Goal: Transaction & Acquisition: Obtain resource

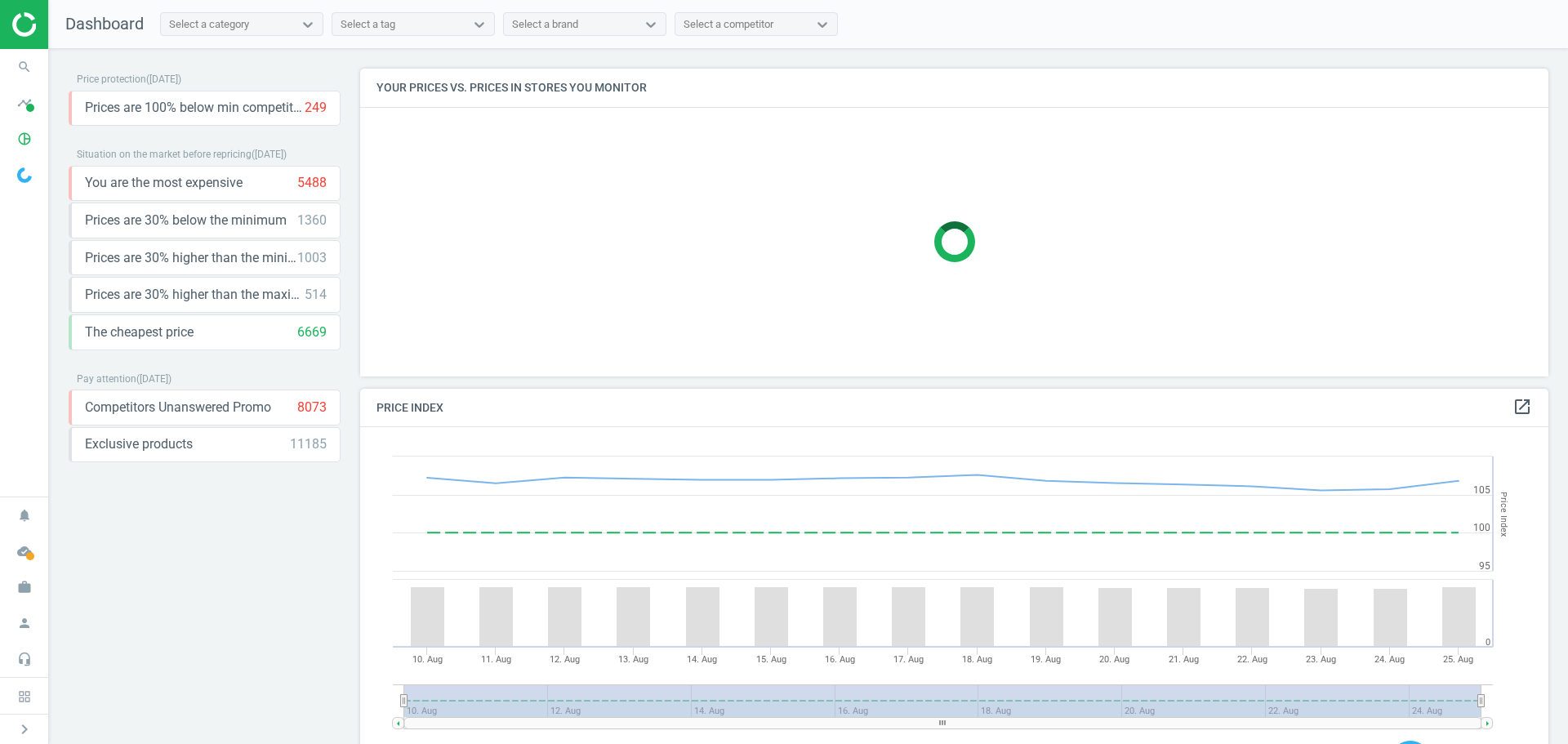
scroll to position [348, 1201]
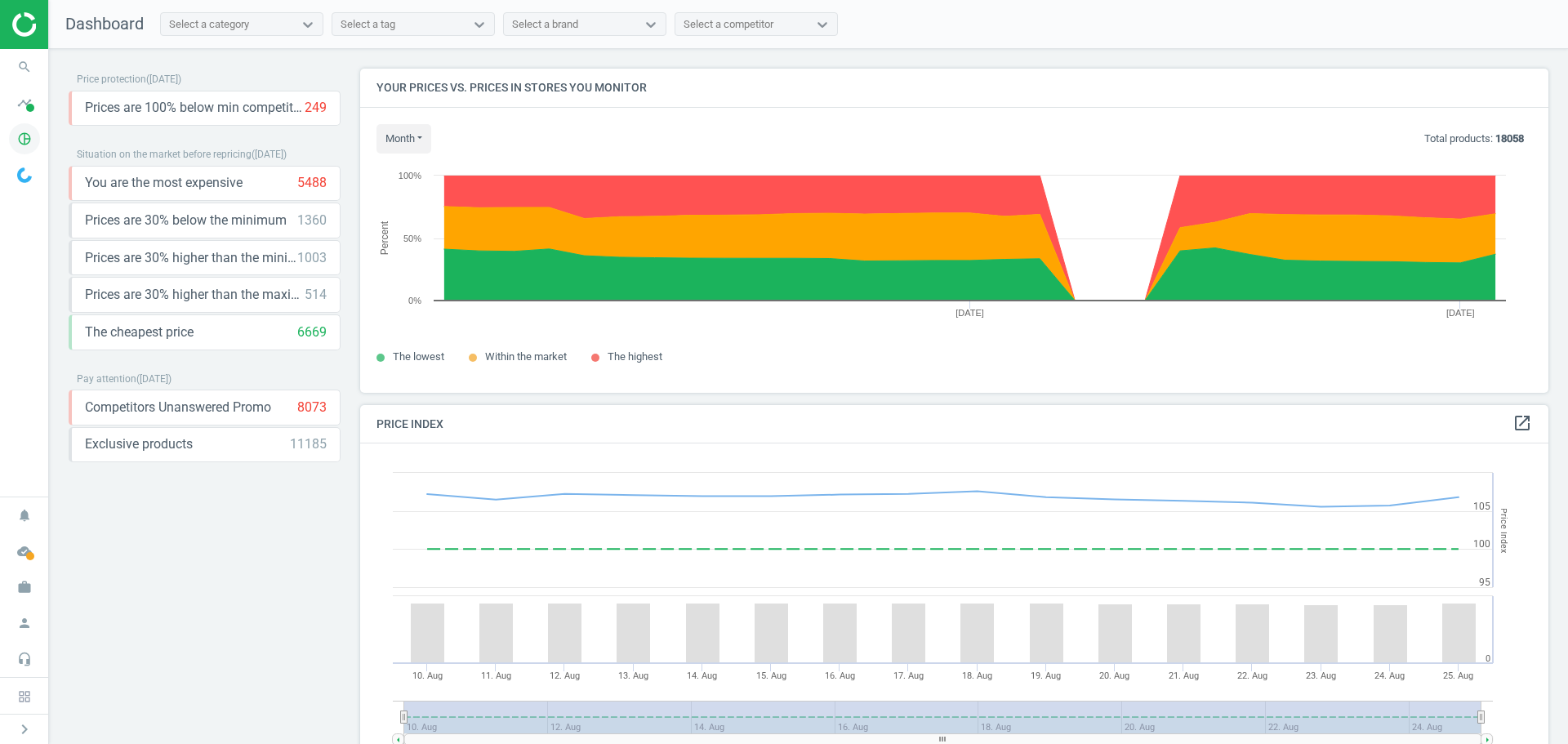
click at [15, 134] on icon "pie_chart_outlined" at bounding box center [25, 139] width 31 height 31
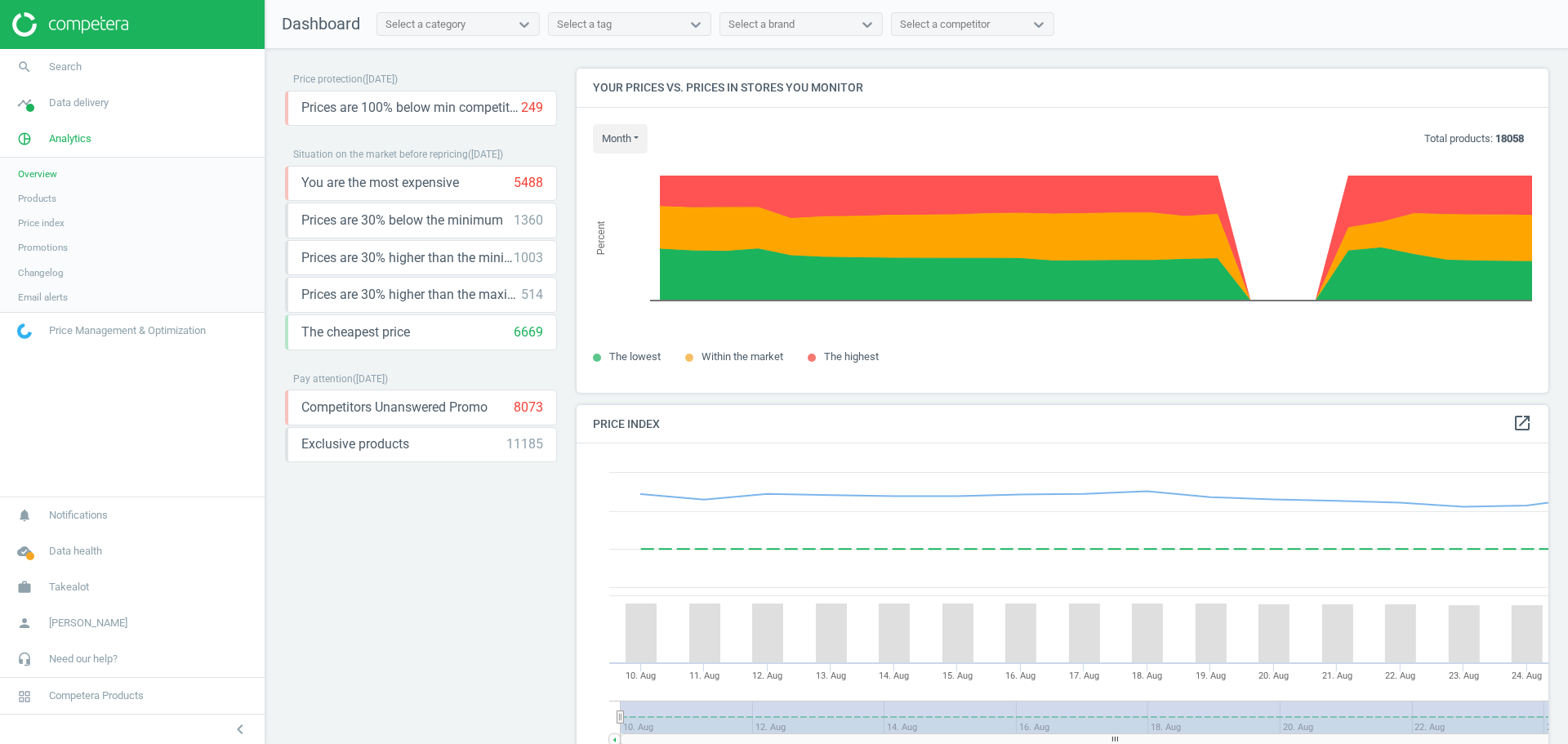
scroll to position [401, 985]
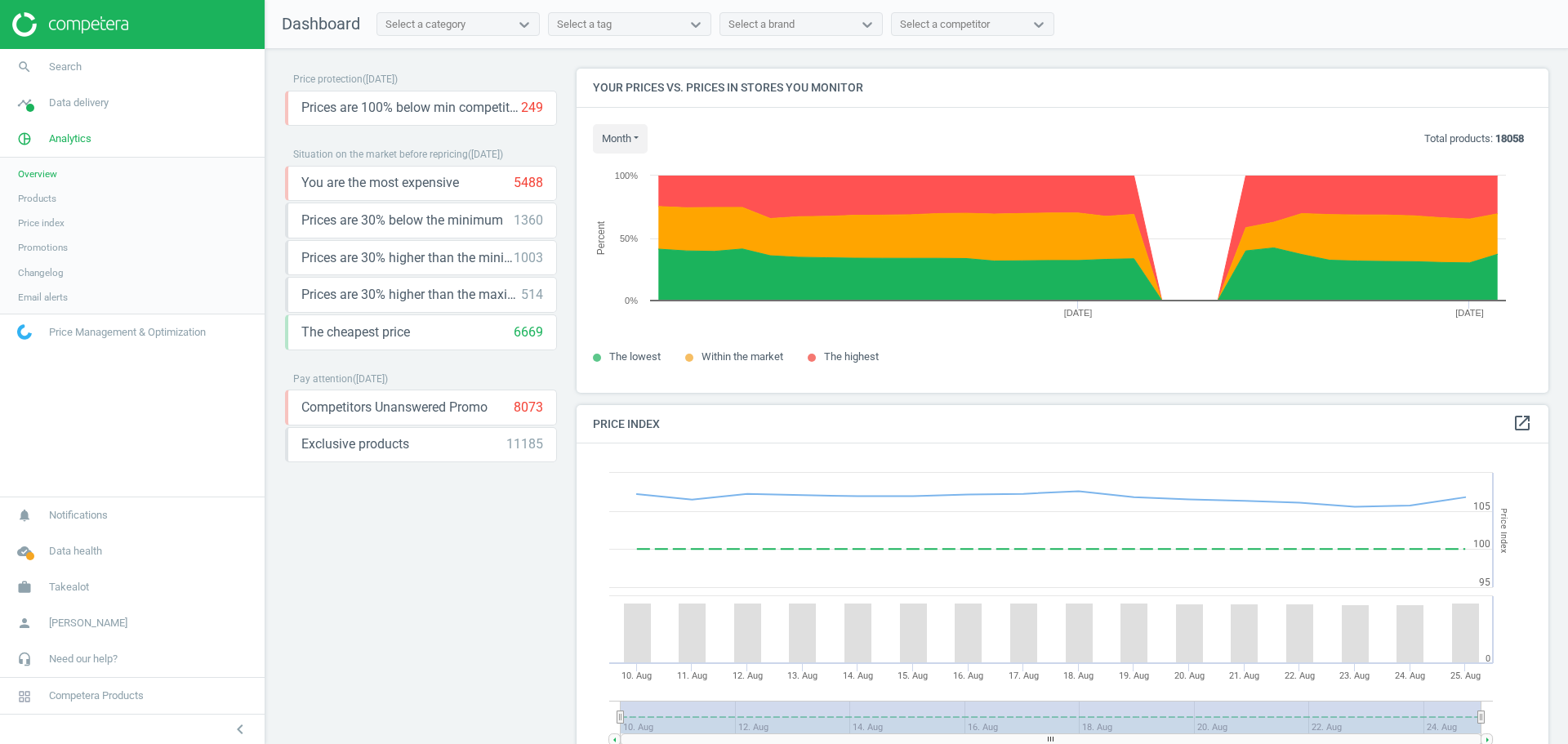
click at [36, 201] on span "Products" at bounding box center [36, 198] width 38 height 13
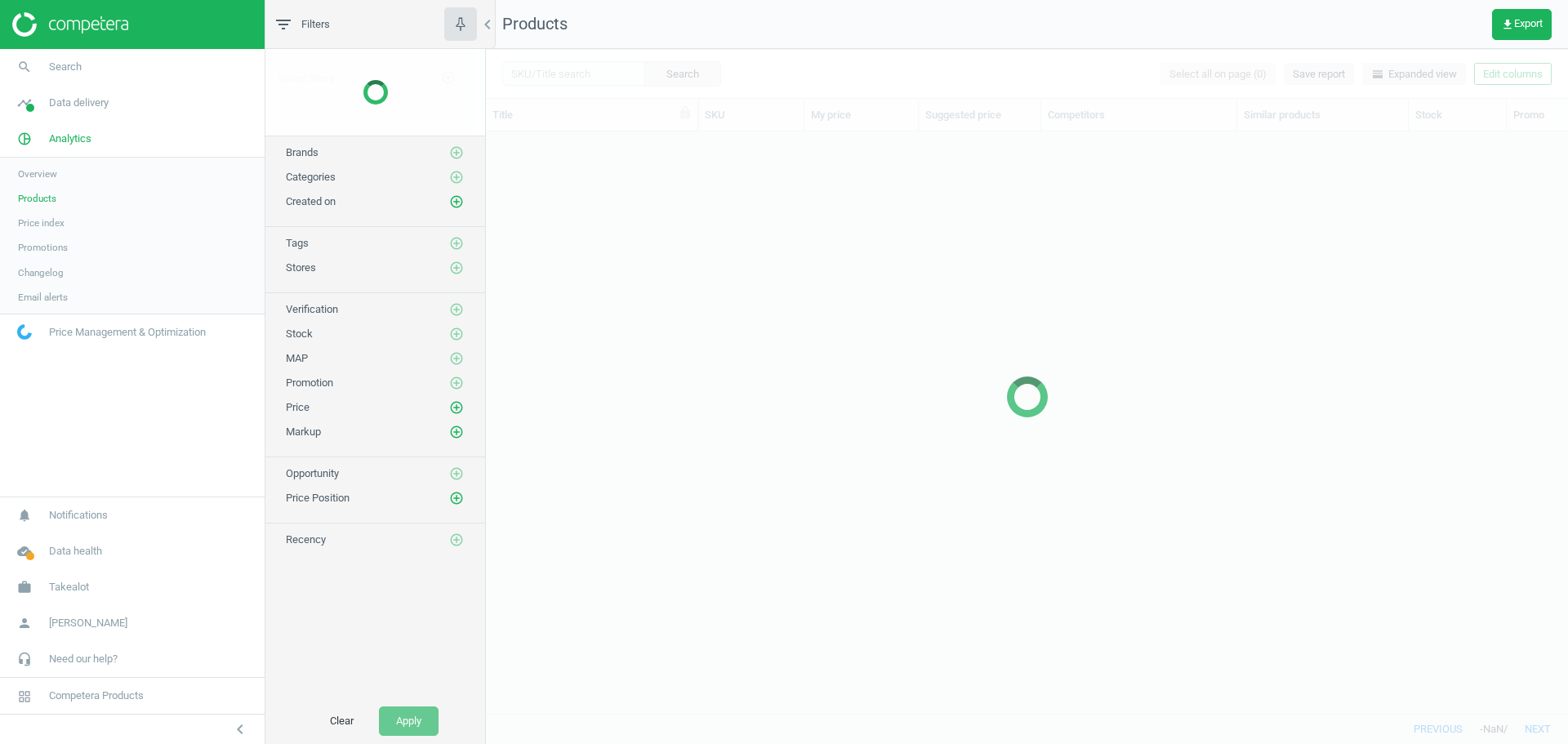
scroll to position [558, 1070]
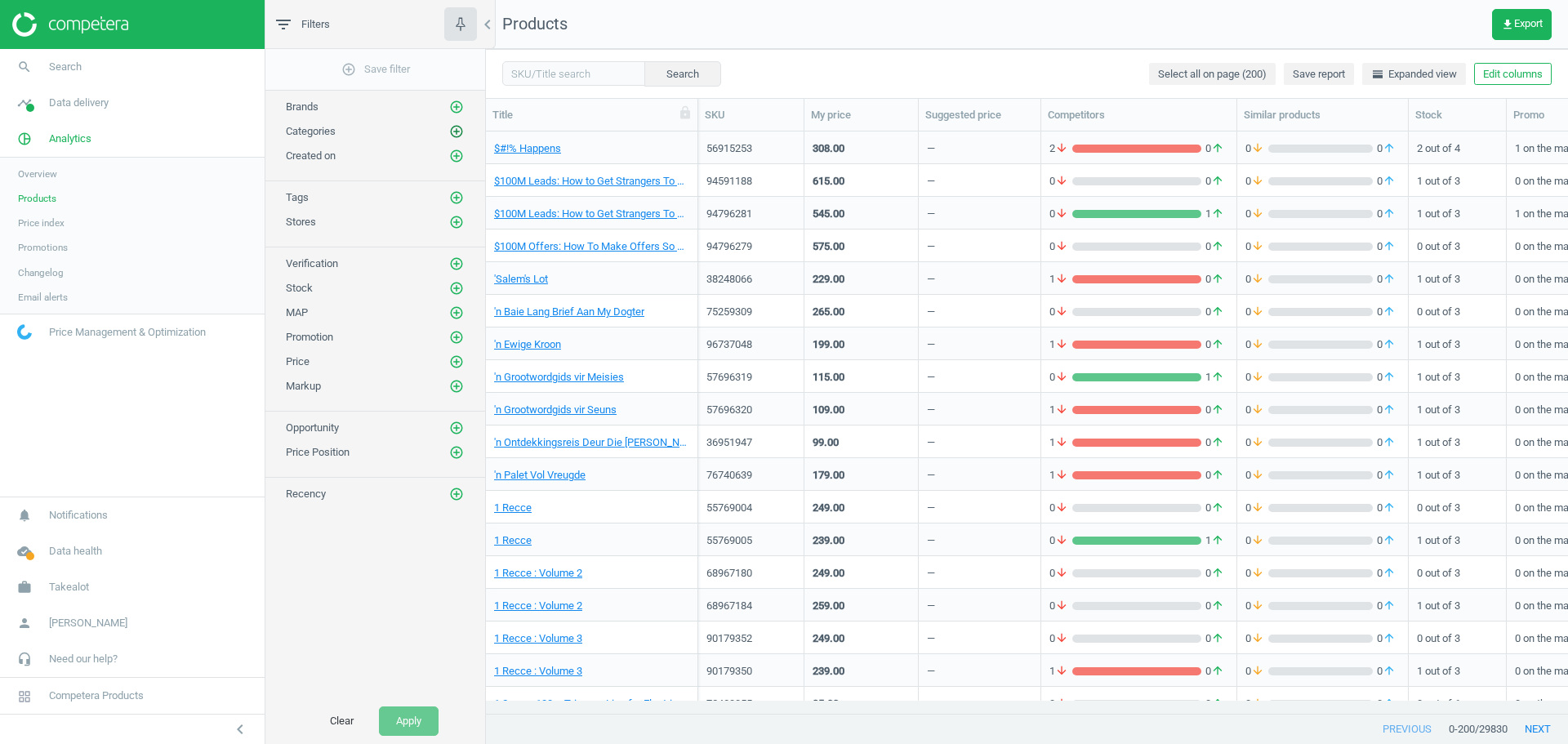
click at [454, 130] on icon "add_circle_outline" at bounding box center [456, 132] width 15 height 15
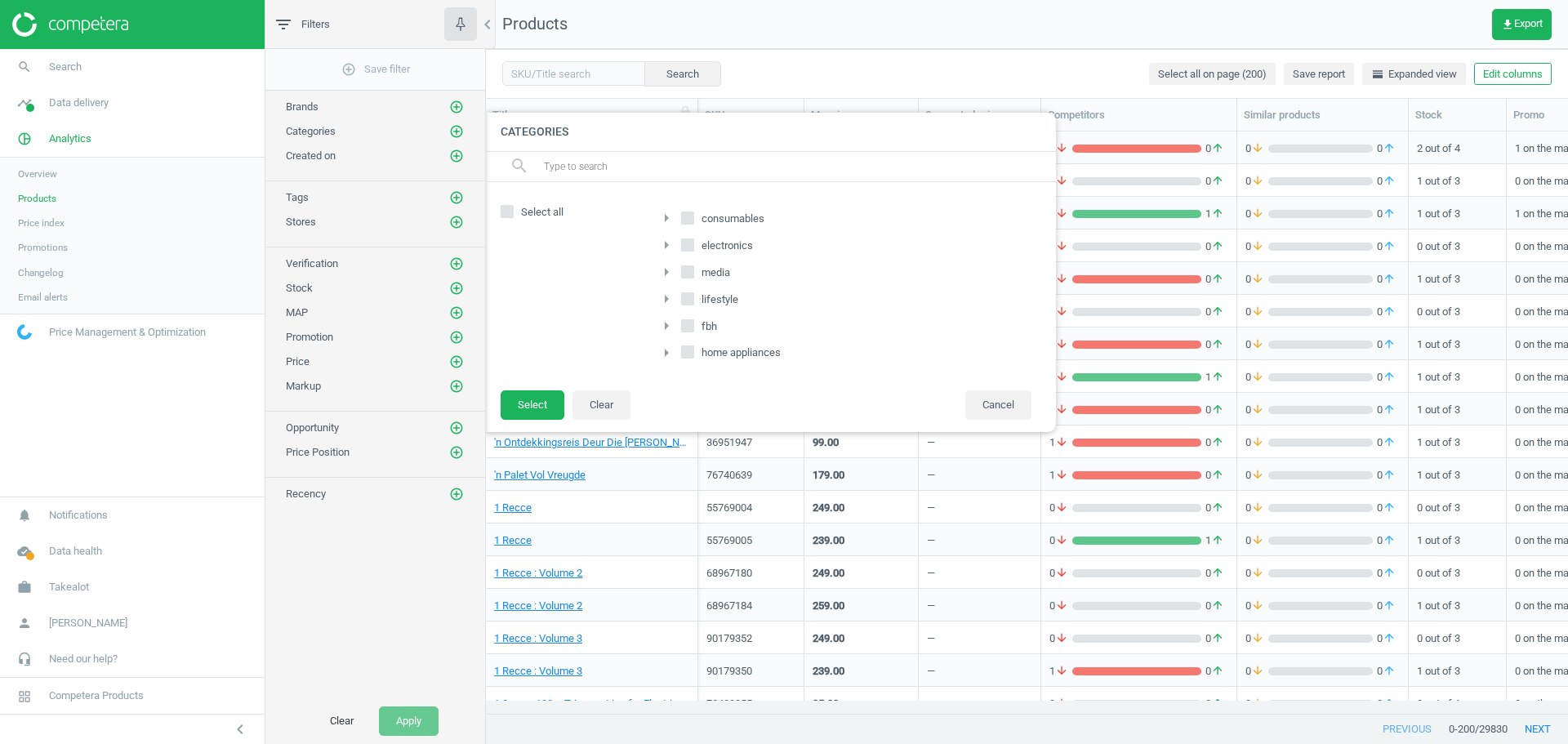
click at [671, 354] on icon "arrow_right" at bounding box center [666, 353] width 20 height 20
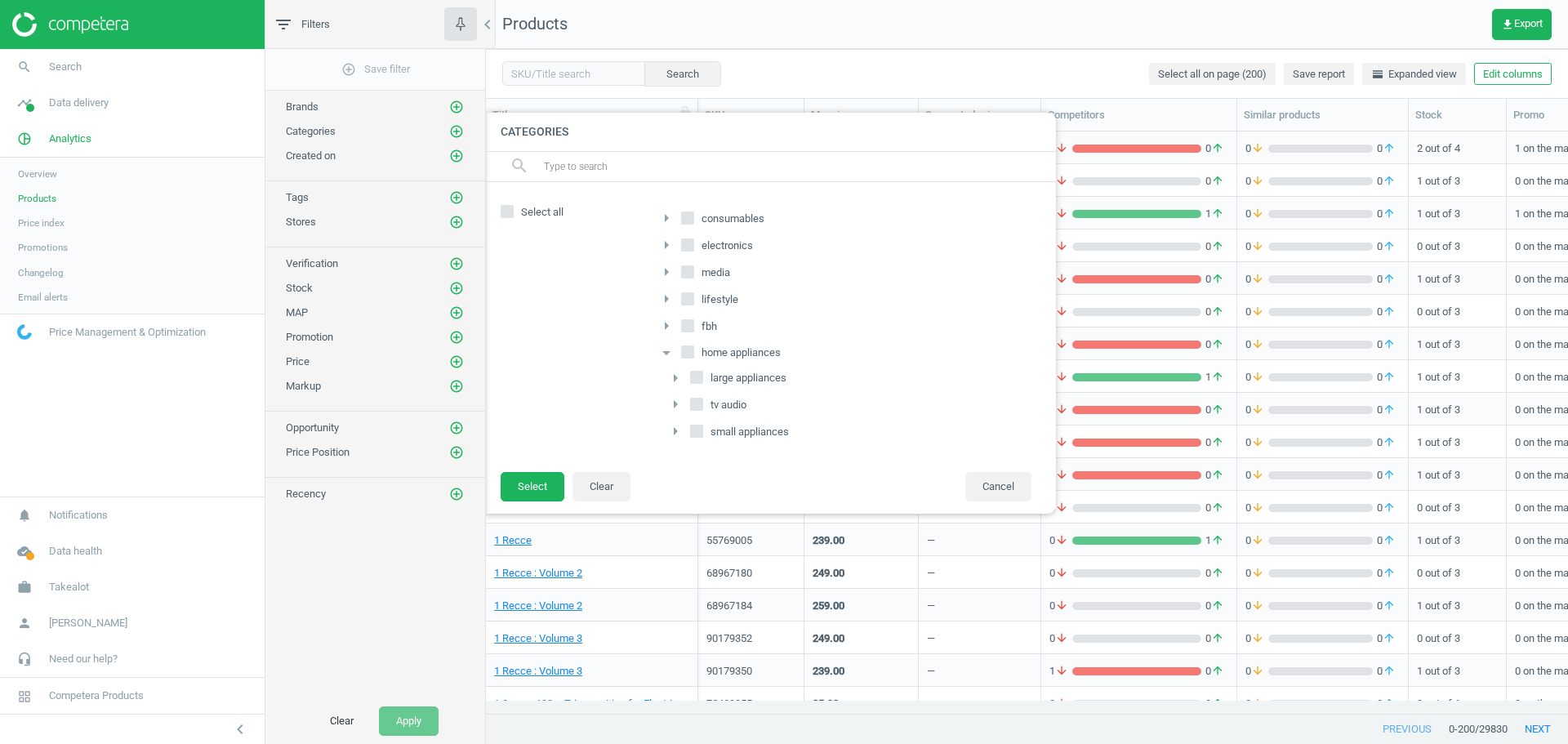
click at [695, 377] on input "large appliances" at bounding box center [697, 378] width 11 height 11
checkbox input "true"
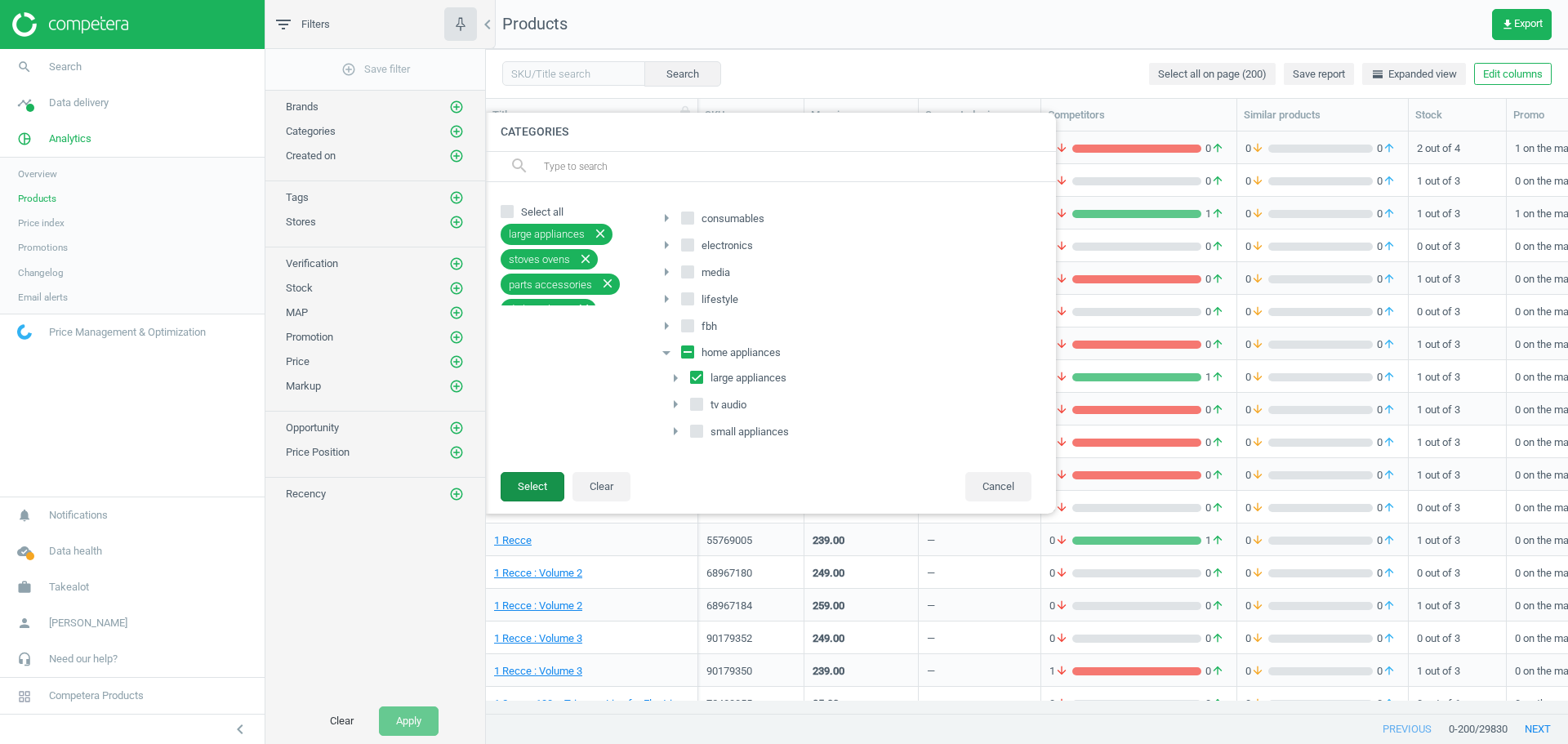
click at [512, 489] on button "Select" at bounding box center [532, 487] width 64 height 29
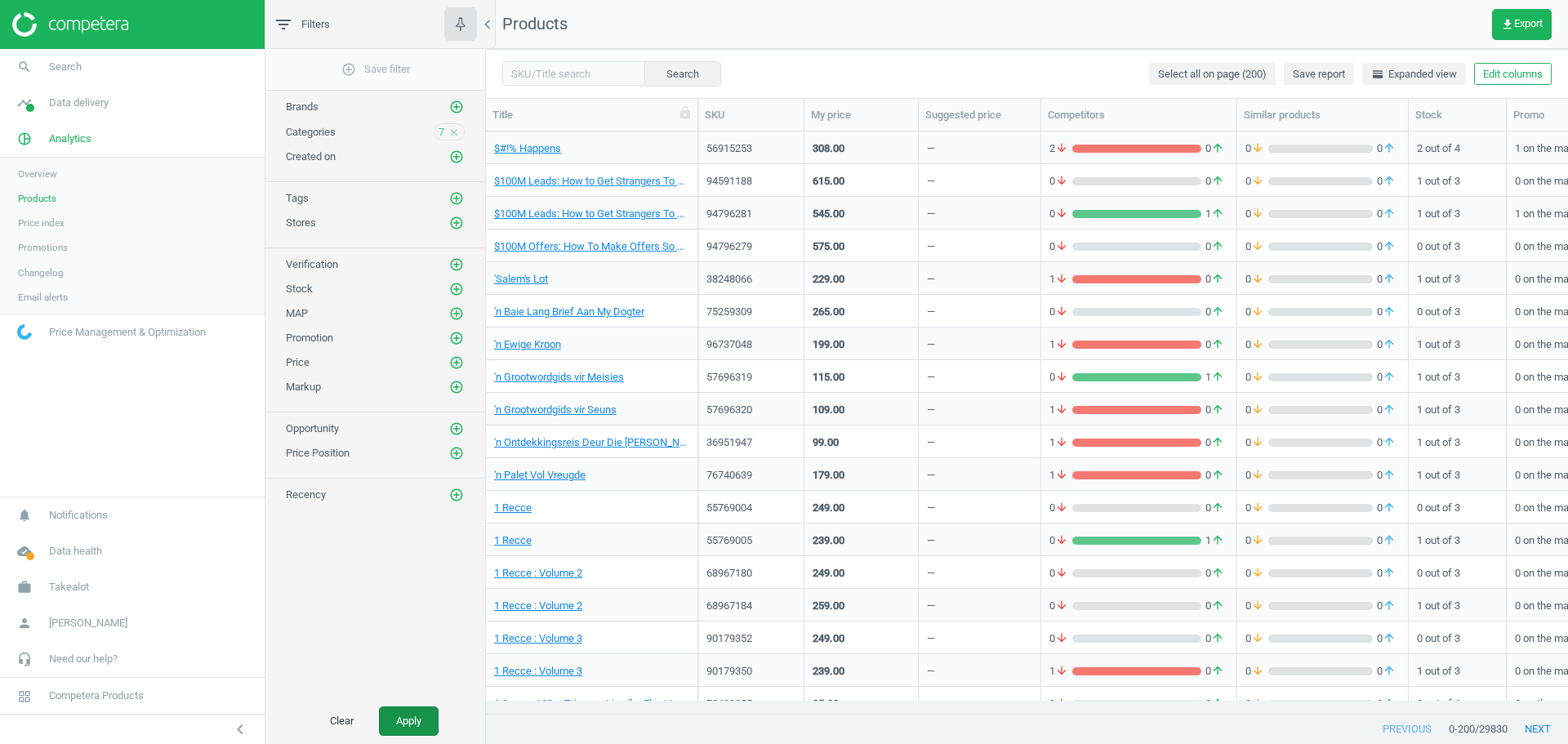
click at [413, 724] on button "Apply" at bounding box center [408, 721] width 60 height 29
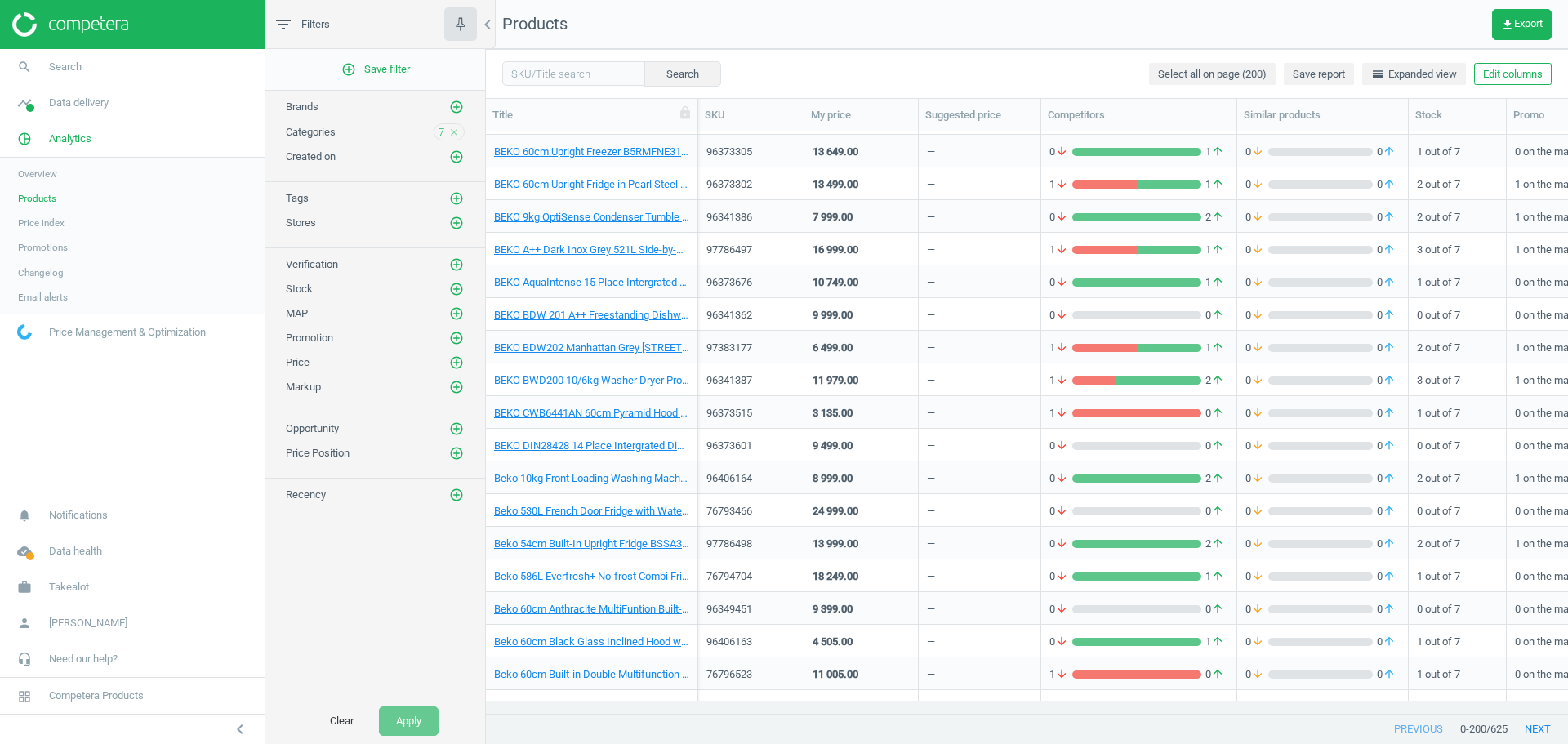
scroll to position [572, 0]
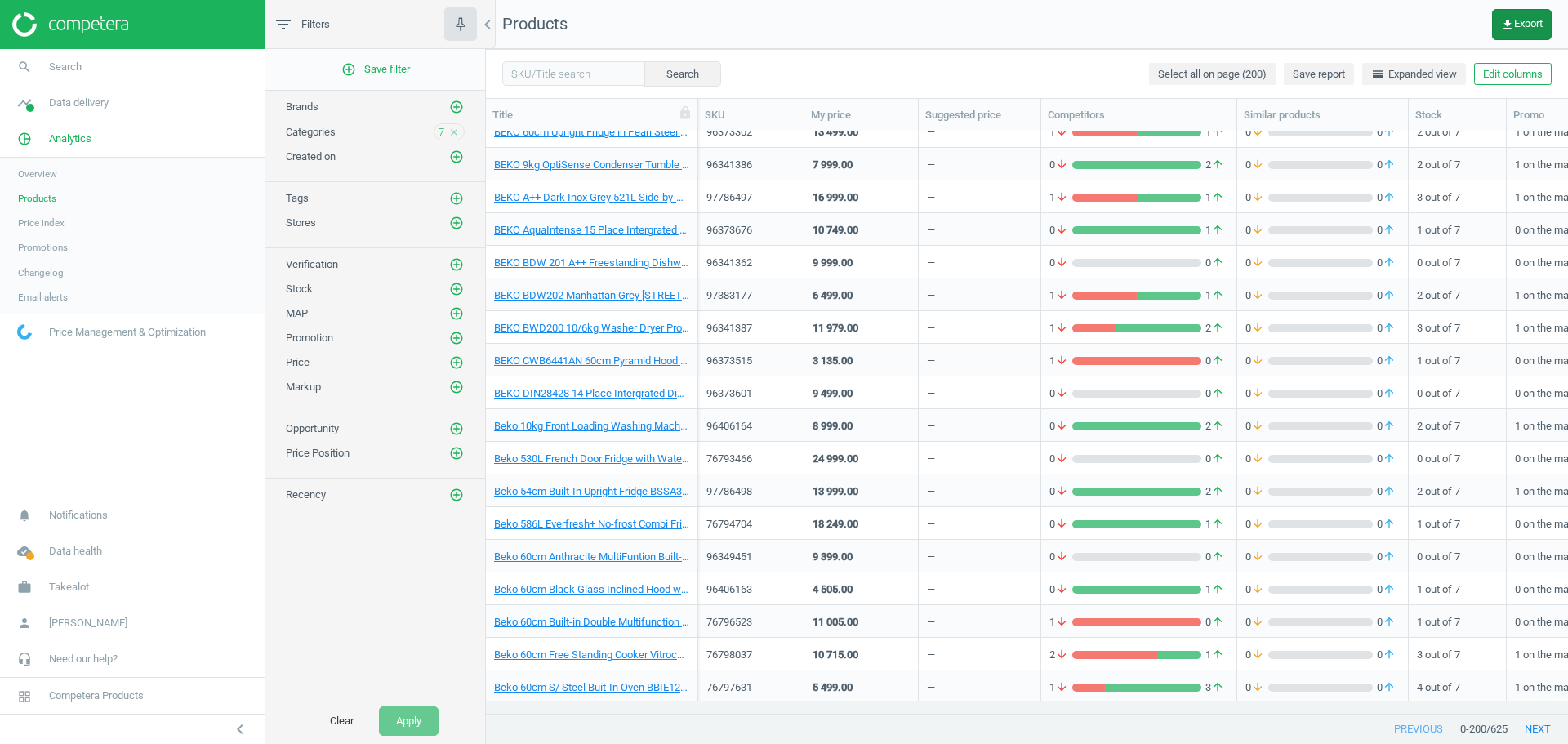
click at [1536, 25] on span "get_app Export" at bounding box center [1522, 24] width 41 height 13
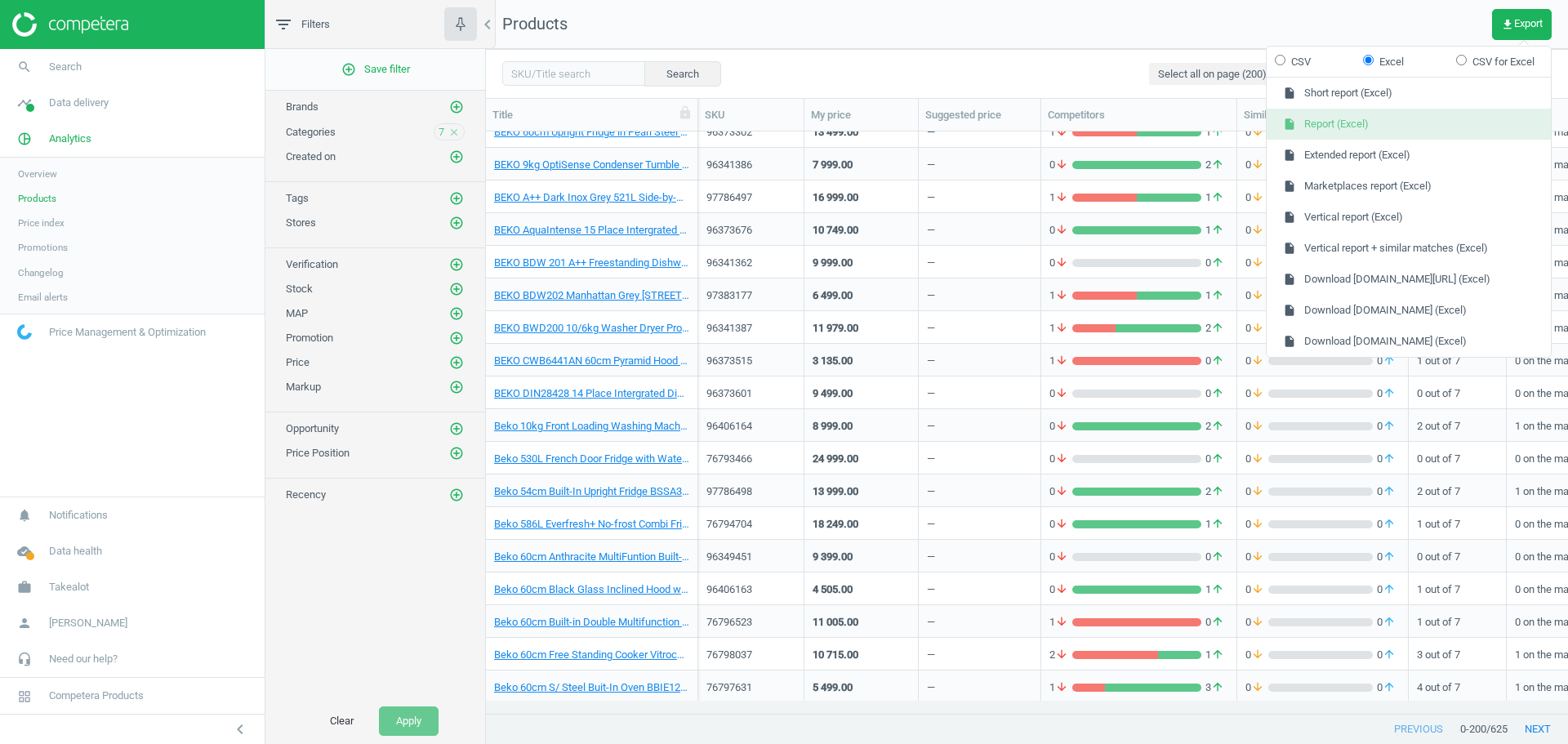
click at [1405, 127] on button "insert_drive_file Report (Excel)" at bounding box center [1409, 125] width 285 height 31
